Goal: Task Accomplishment & Management: Use online tool/utility

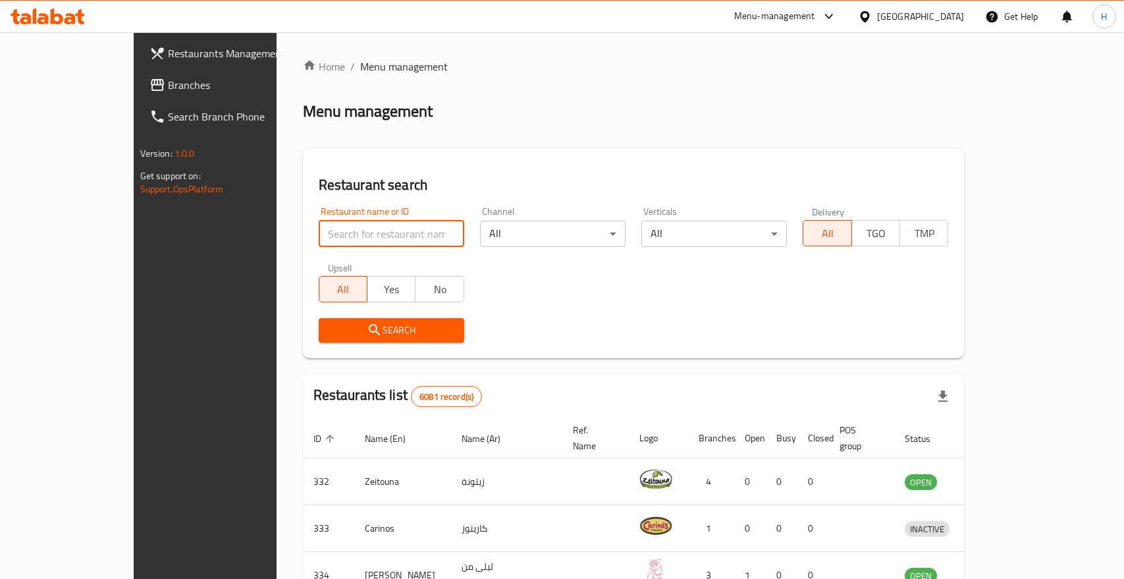
click at [337, 230] on input "search" at bounding box center [391, 234] width 145 height 26
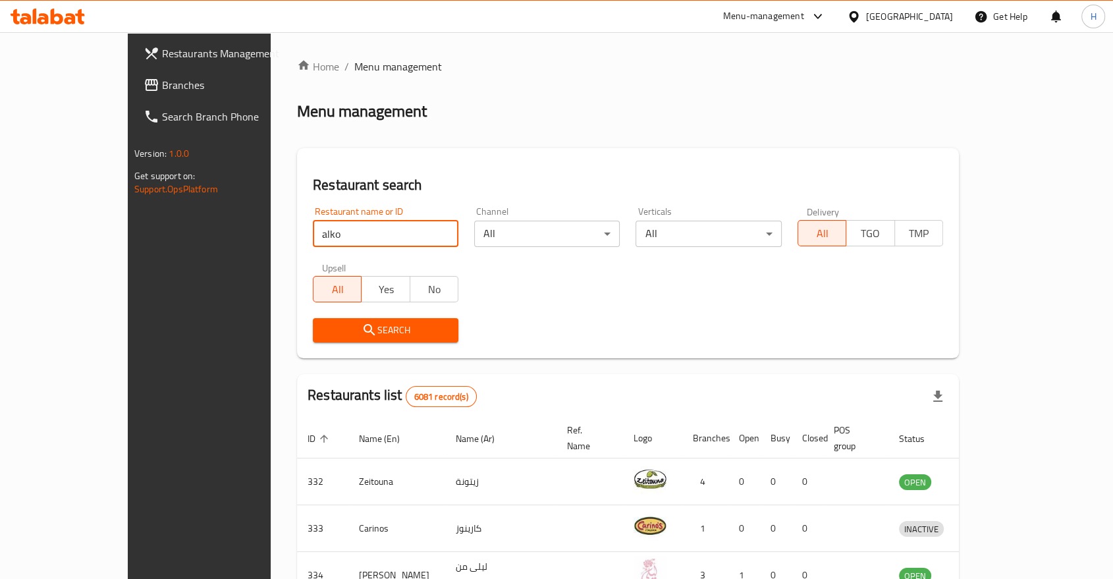
type input "alko"
click button "Search" at bounding box center [385, 330] width 145 height 24
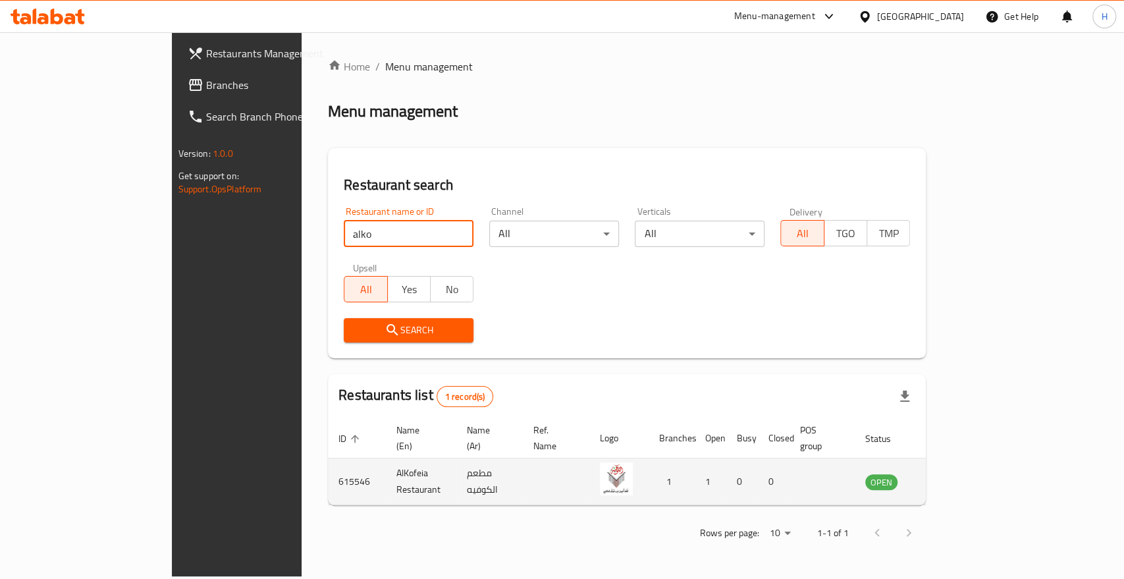
click at [949, 477] on icon "enhanced table" at bounding box center [942, 482] width 14 height 11
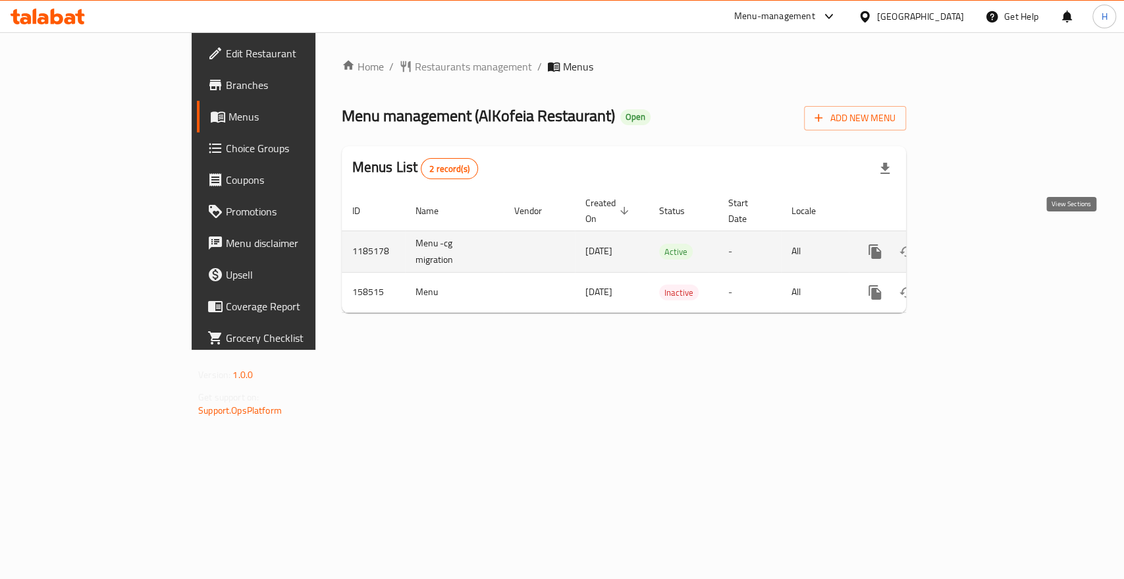
click at [976, 246] on icon "enhanced table" at bounding box center [970, 252] width 12 height 12
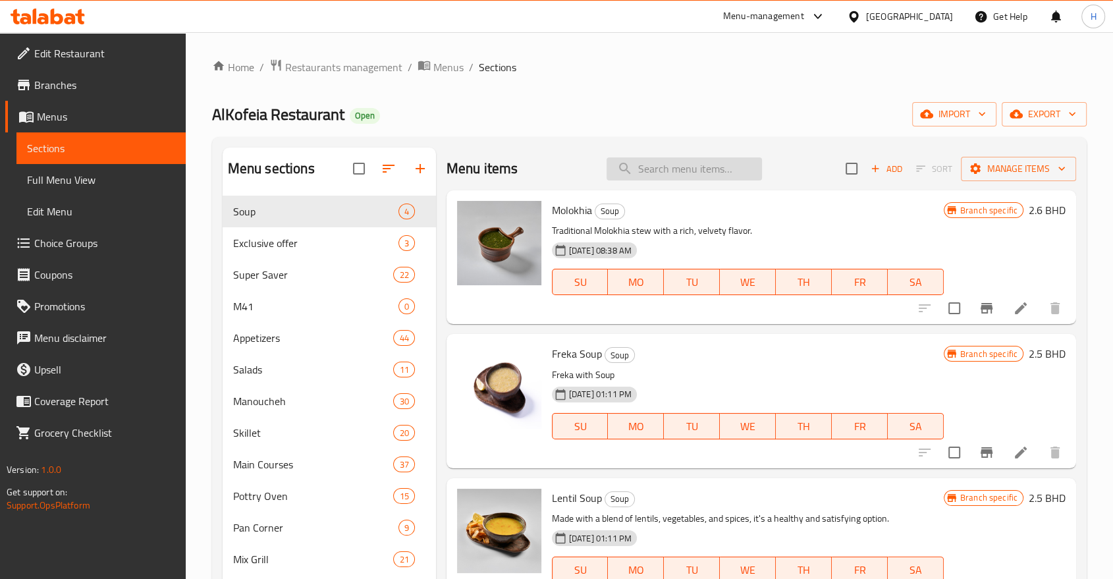
click at [652, 170] on input "search" at bounding box center [683, 168] width 155 height 23
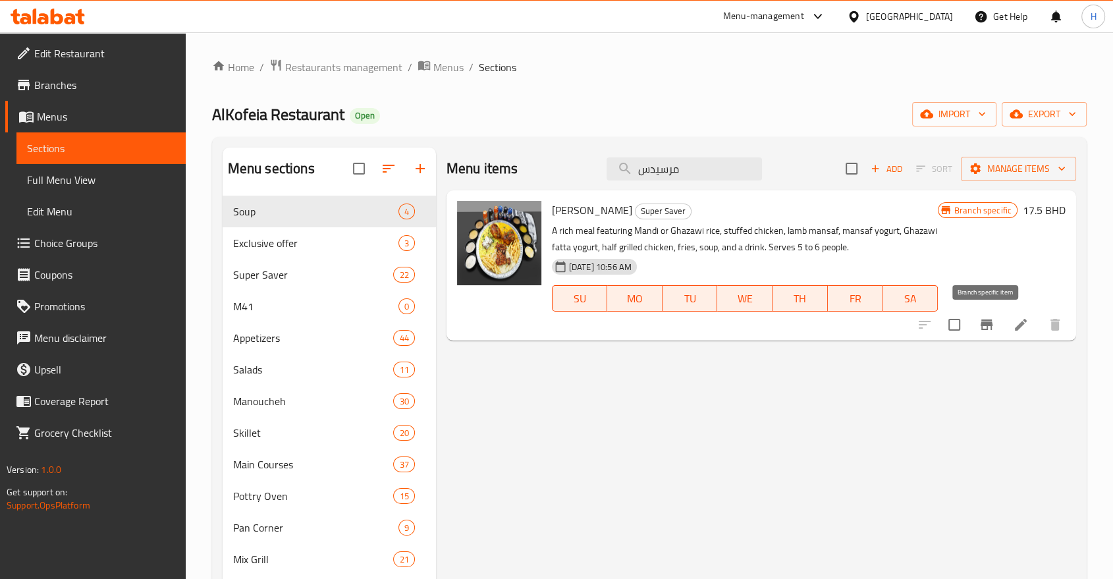
type input "مرسيدس"
click at [980, 323] on icon "Branch-specific-item" at bounding box center [986, 324] width 12 height 11
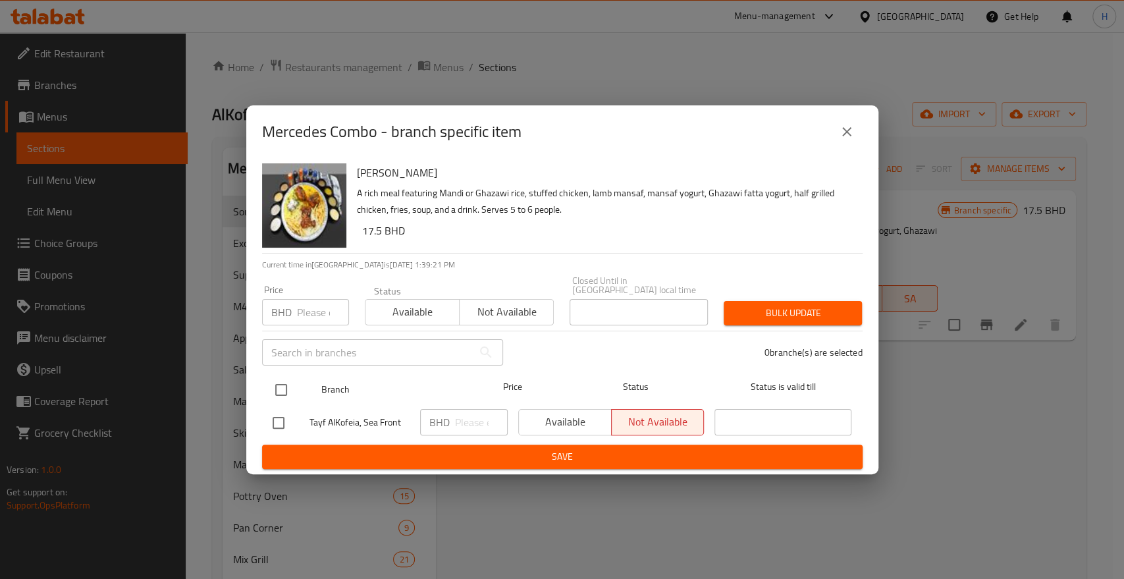
drag, startPoint x: 279, startPoint y: 383, endPoint x: 290, endPoint y: 381, distance: 10.7
click at [279, 383] on input "checkbox" at bounding box center [281, 390] width 28 height 28
checkbox input "true"
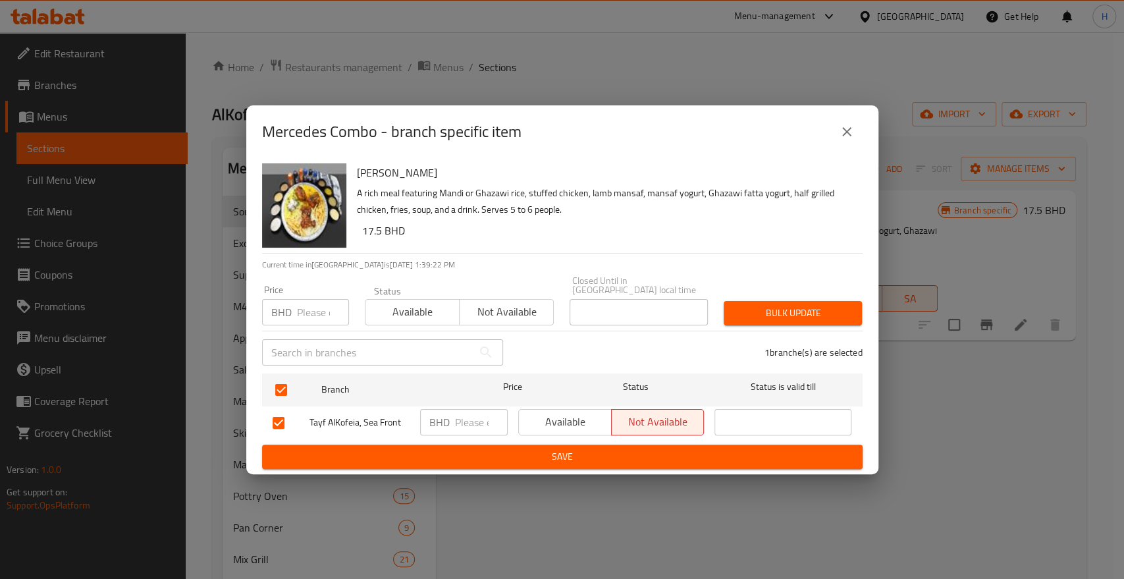
click at [461, 418] on input "number" at bounding box center [481, 422] width 53 height 26
click at [849, 136] on icon "close" at bounding box center [847, 132] width 16 height 16
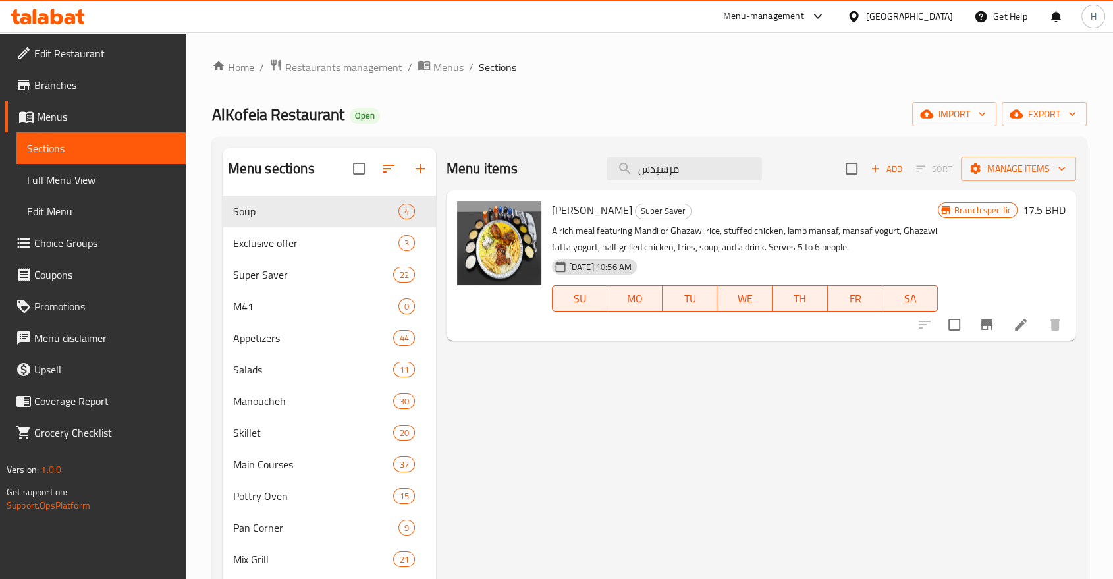
click at [1012, 315] on li at bounding box center [1020, 325] width 37 height 24
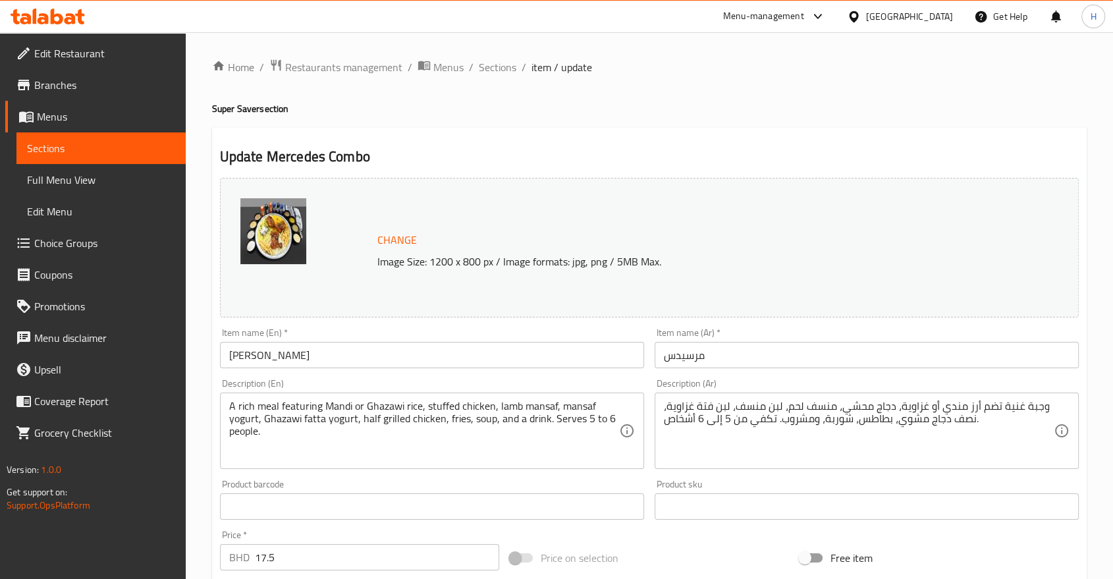
click at [549, 149] on h2 "Update Mercedes Combo" at bounding box center [649, 157] width 858 height 20
click at [489, 68] on span "Sections" at bounding box center [498, 67] width 38 height 16
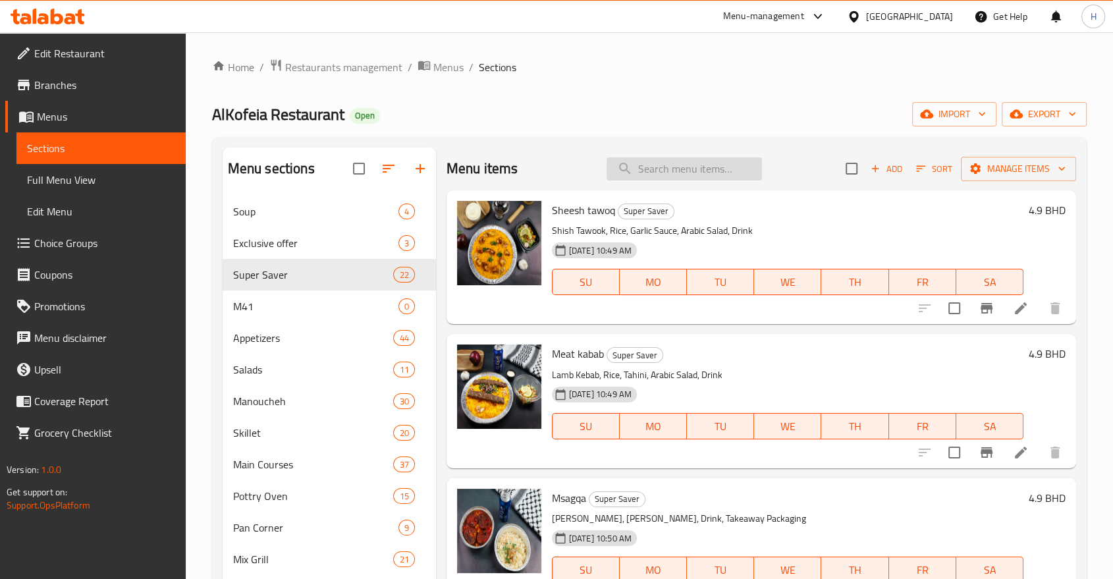
click at [712, 168] on input "search" at bounding box center [683, 168] width 155 height 23
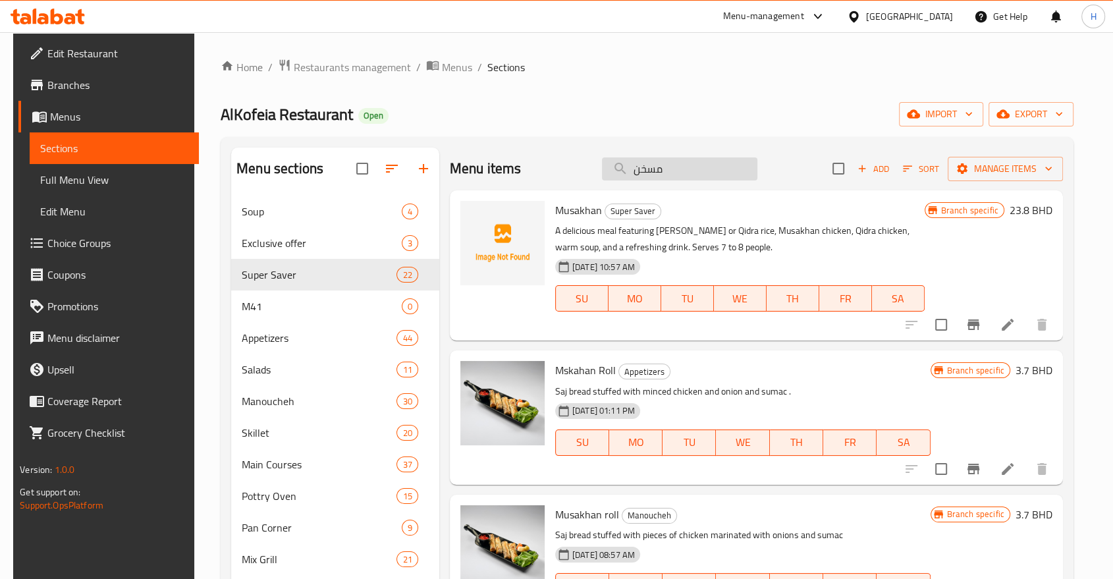
click at [633, 160] on input "مسخن" at bounding box center [679, 168] width 155 height 23
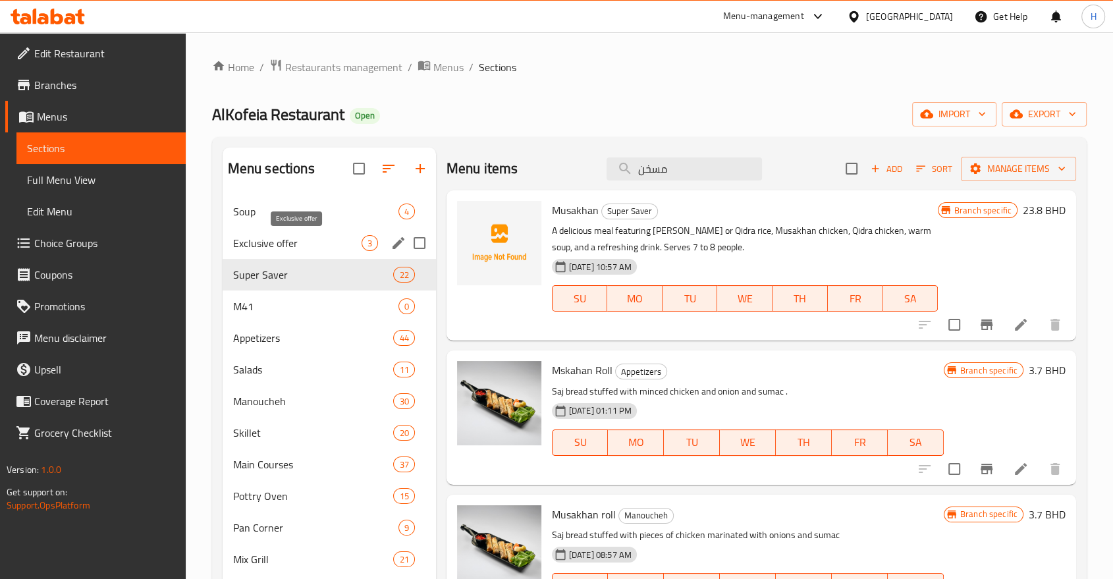
click at [248, 242] on span "Exclusive offer" at bounding box center [297, 243] width 128 height 16
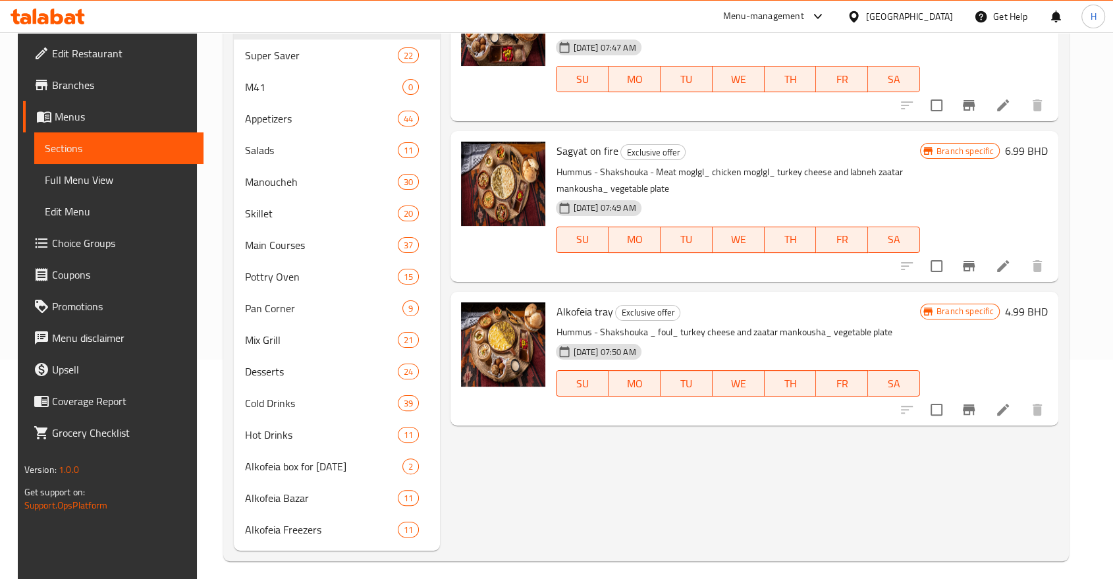
scroll to position [73, 0]
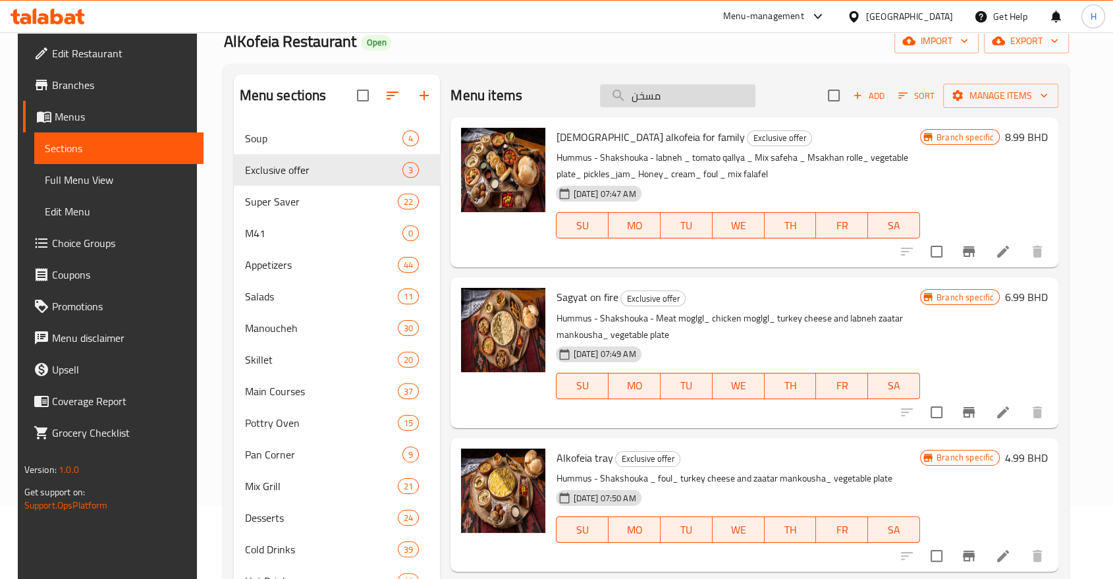
click at [677, 89] on input "مسخن" at bounding box center [677, 95] width 155 height 23
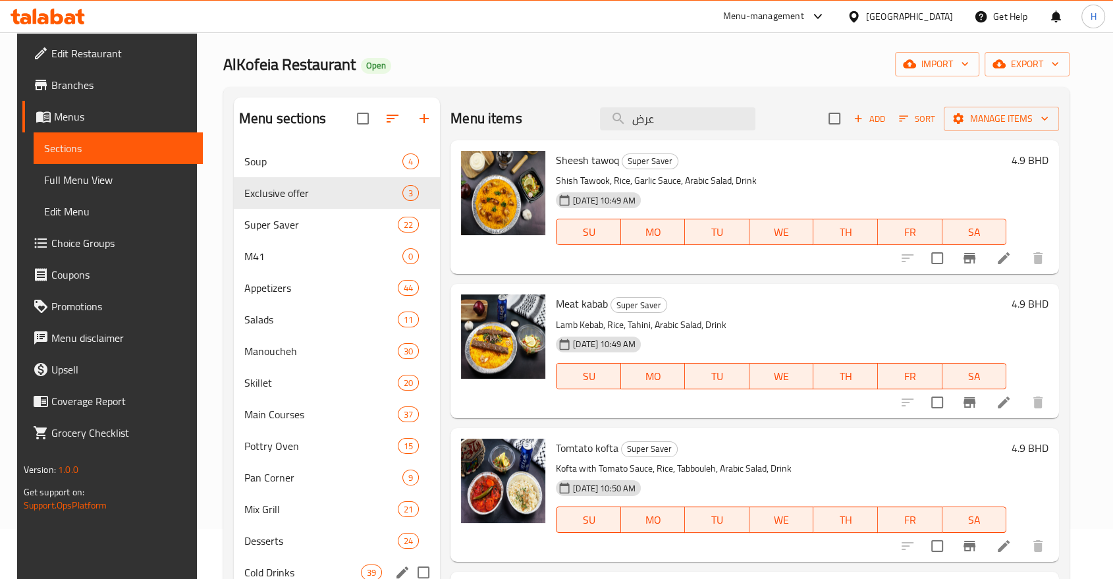
scroll to position [8, 0]
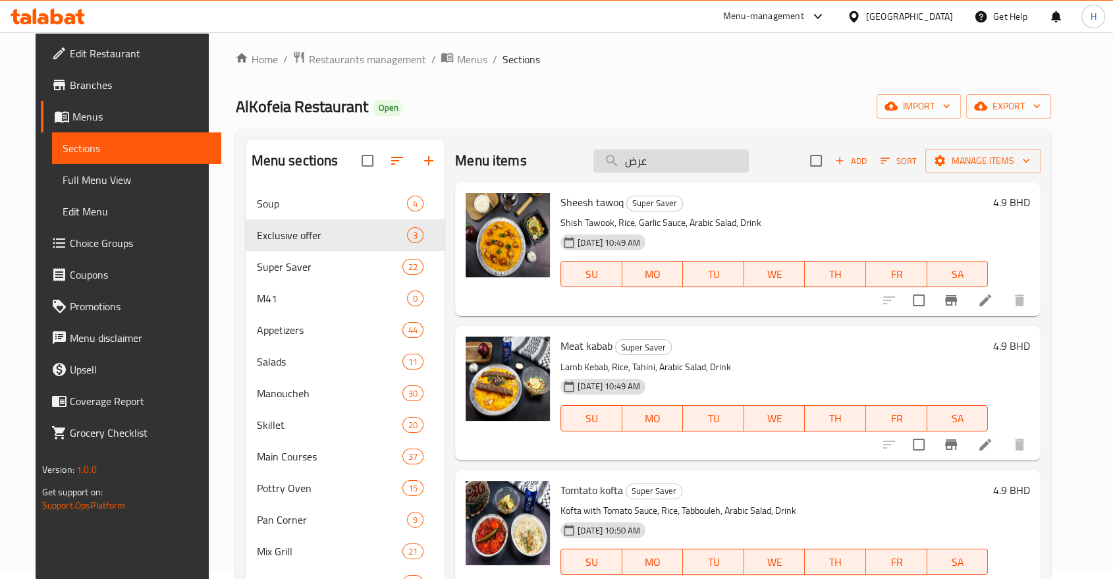
click at [683, 157] on input "عرض" at bounding box center [670, 160] width 155 height 23
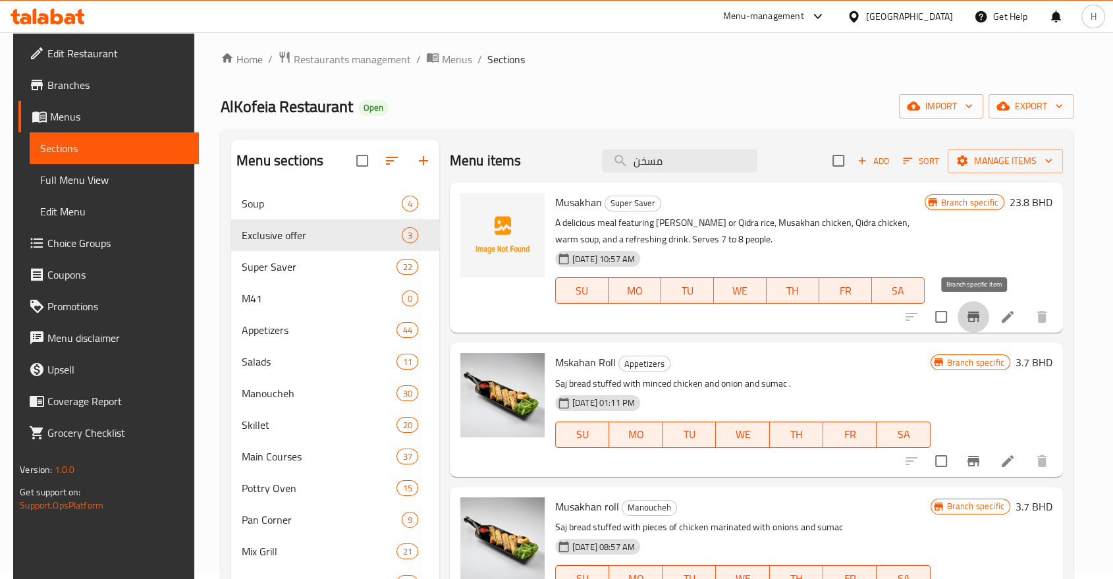
click at [976, 320] on icon "Branch-specific-item" at bounding box center [973, 317] width 16 height 16
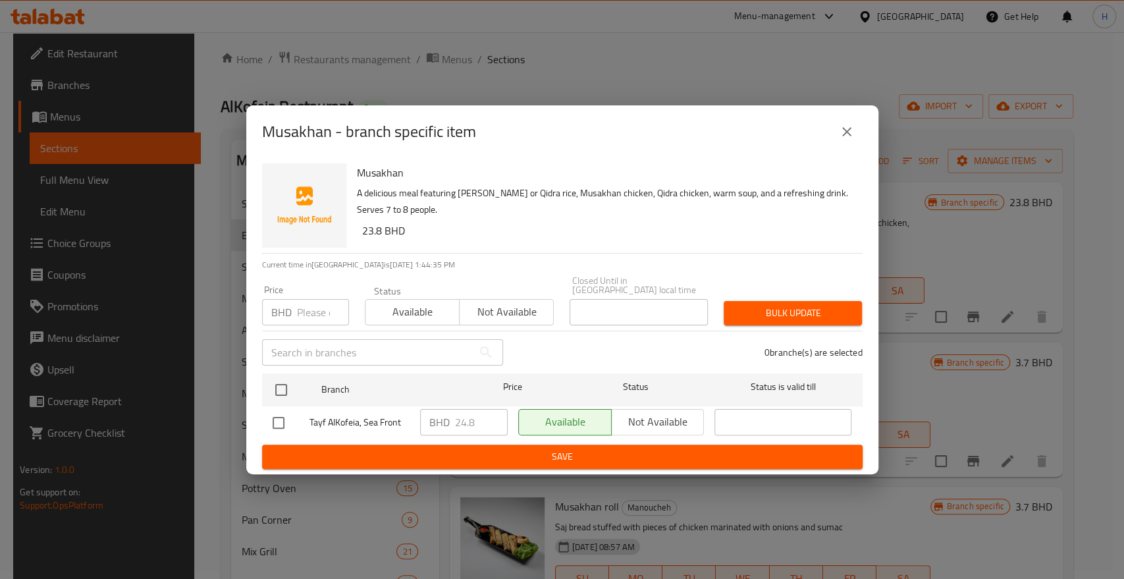
click at [248, 476] on div "Musakhan - branch specific item Musakhan A delicious meal featuring [PERSON_NAM…" at bounding box center [562, 289] width 1124 height 579
click at [853, 134] on icon "close" at bounding box center [847, 132] width 16 height 16
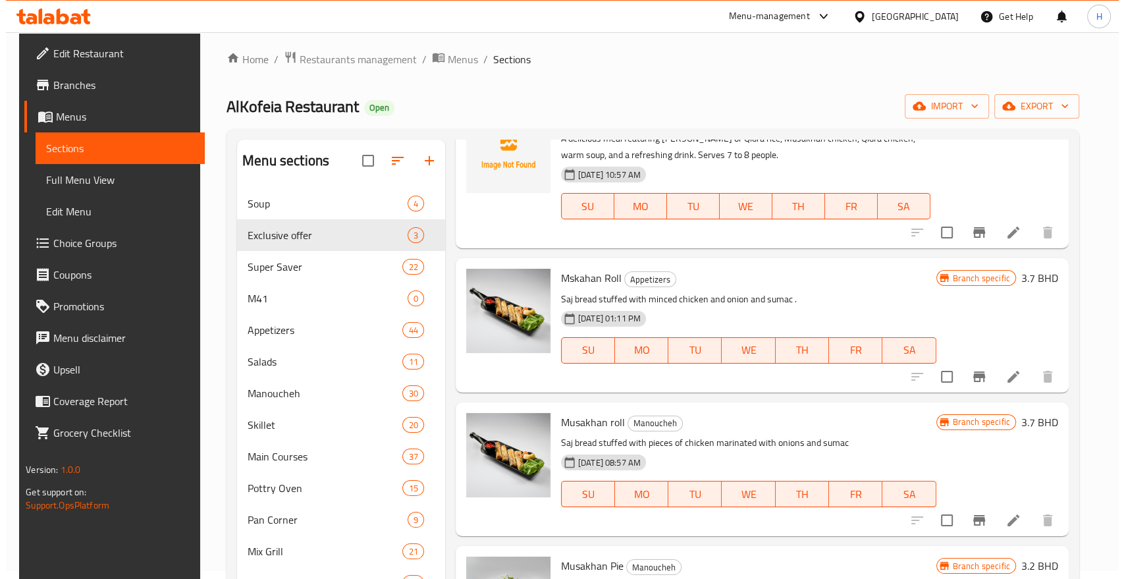
scroll to position [0, 0]
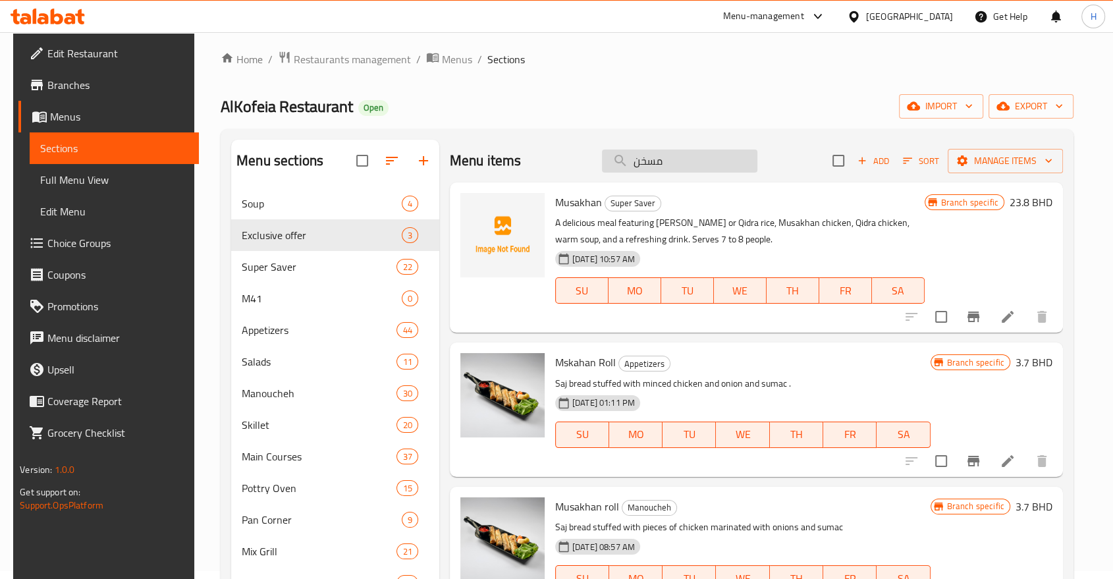
click at [662, 167] on input "مسخن" at bounding box center [679, 160] width 155 height 23
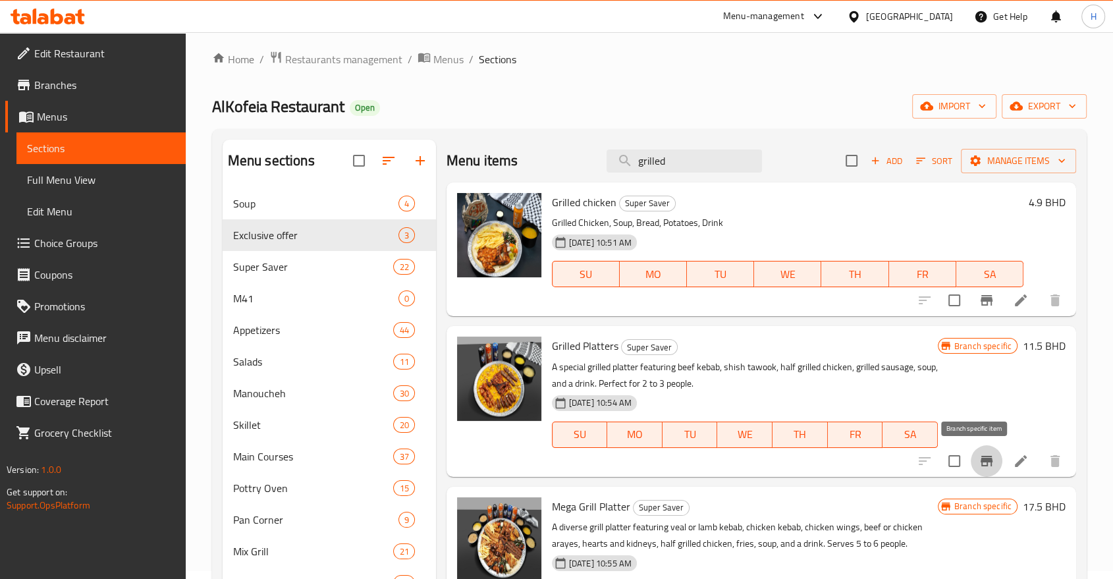
click at [980, 462] on icon "Branch-specific-item" at bounding box center [986, 461] width 12 height 11
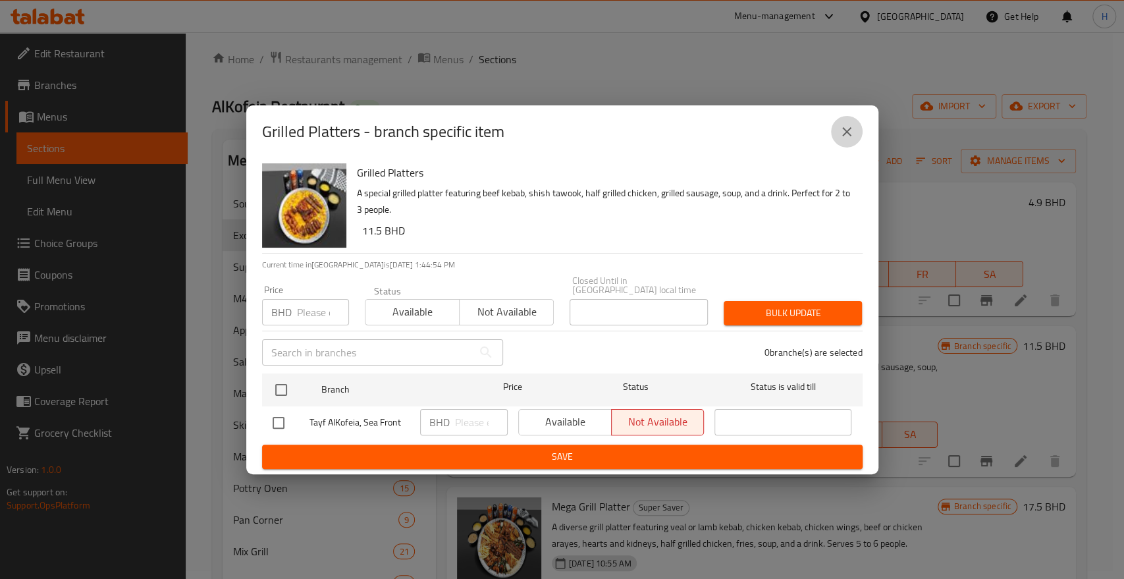
click at [848, 136] on icon "close" at bounding box center [847, 132] width 16 height 16
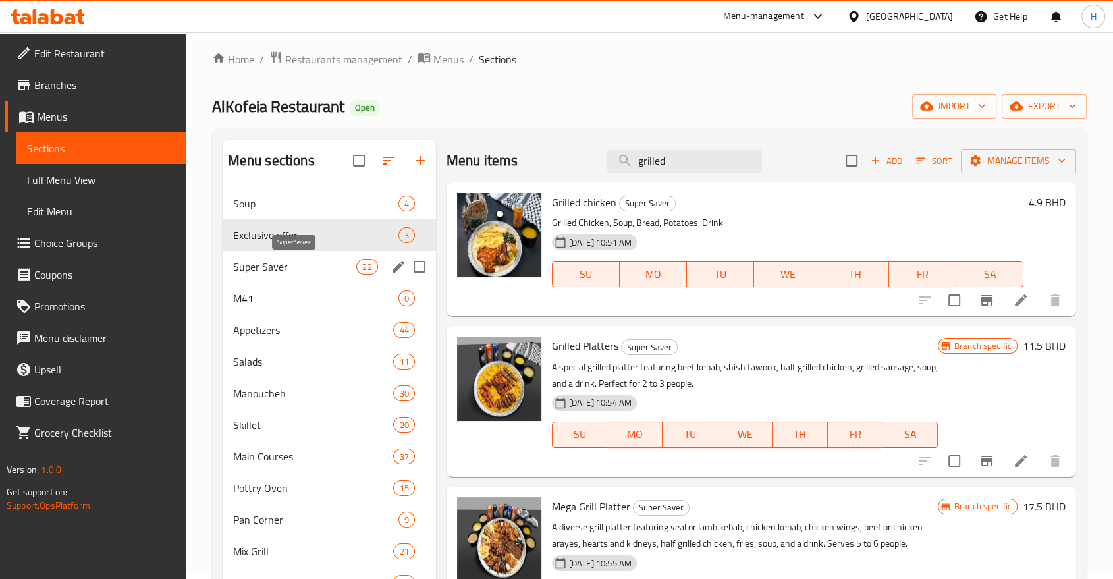
click at [278, 270] on span "Super Saver" at bounding box center [295, 267] width 124 height 16
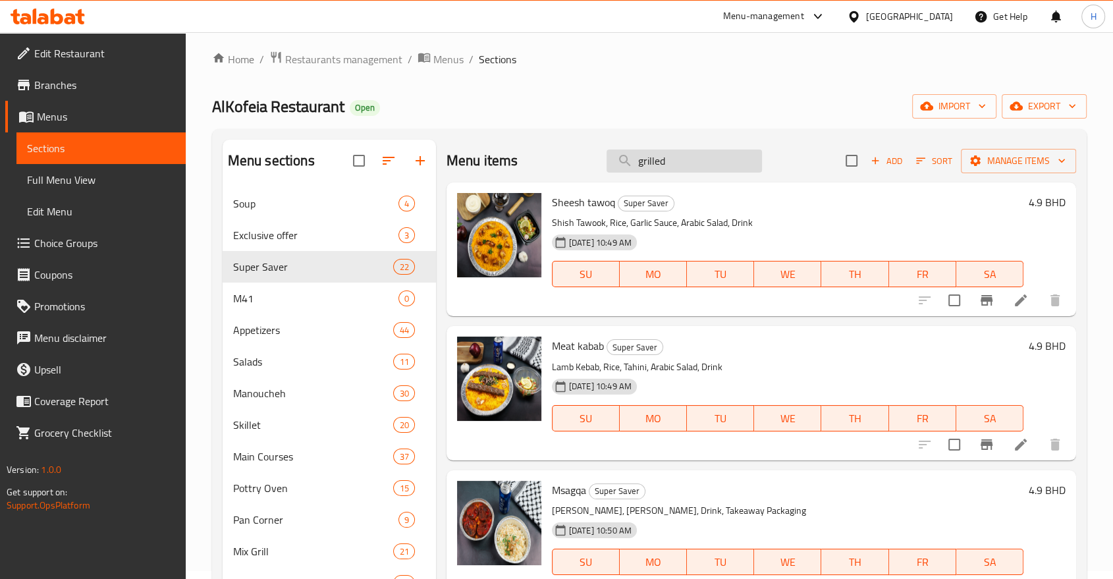
click at [689, 162] on input "grilled" at bounding box center [683, 160] width 155 height 23
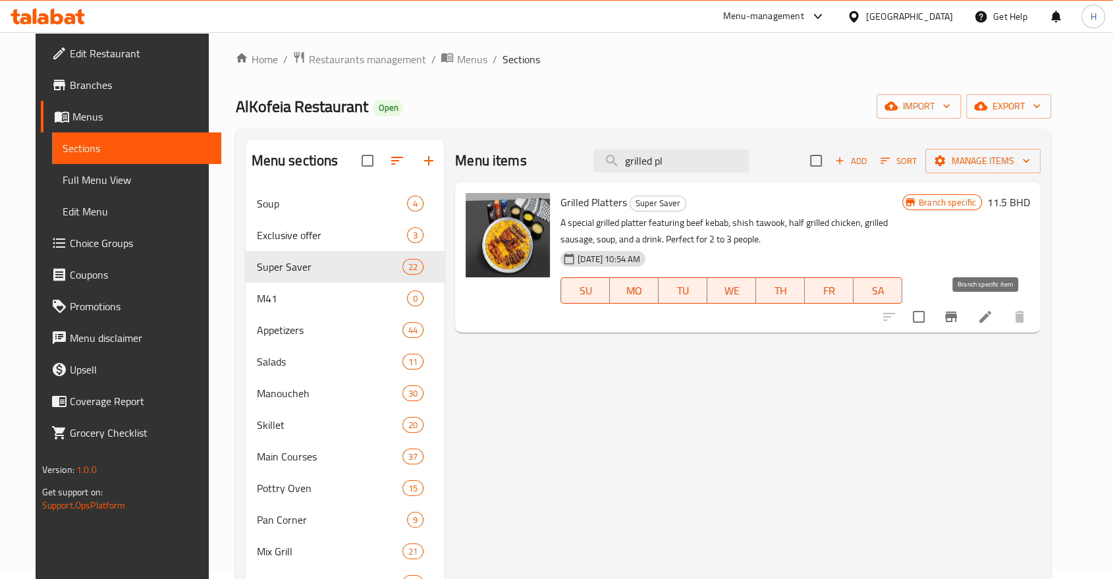
type input "grilled pl"
click at [959, 323] on icon "Branch-specific-item" at bounding box center [951, 317] width 16 height 16
